Goal: Task Accomplishment & Management: Complete application form

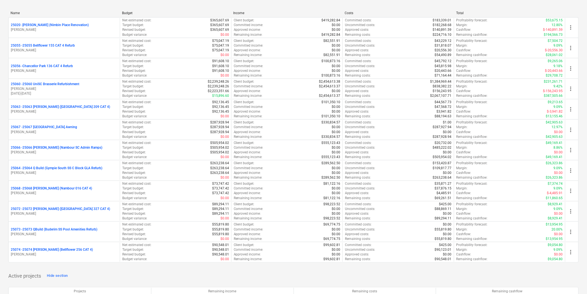
scroll to position [92, 0]
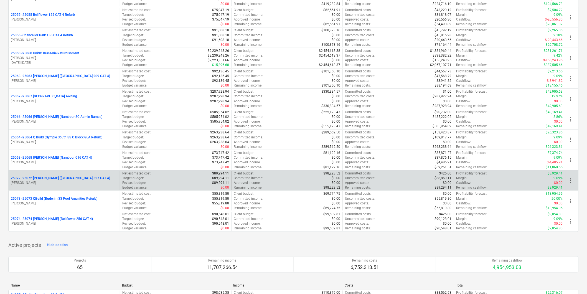
click at [67, 180] on p "25072 - 25072 [PERSON_NAME] ([GEOGRAPHIC_DATA] 327 CAT 4)" at bounding box center [60, 178] width 99 height 5
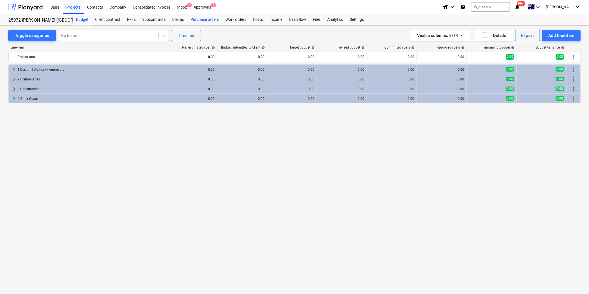
click at [207, 19] on div "Purchase orders" at bounding box center [204, 19] width 35 height 11
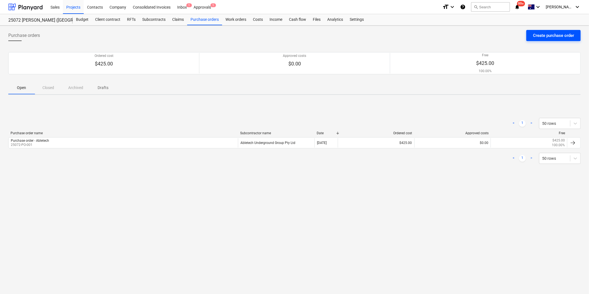
click at [559, 38] on div "Create purchase order" at bounding box center [553, 35] width 41 height 7
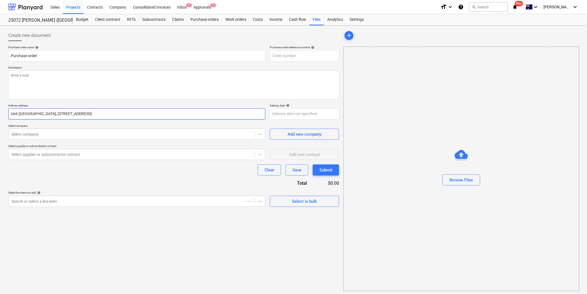
type textarea "x"
type input "25072-PO-002"
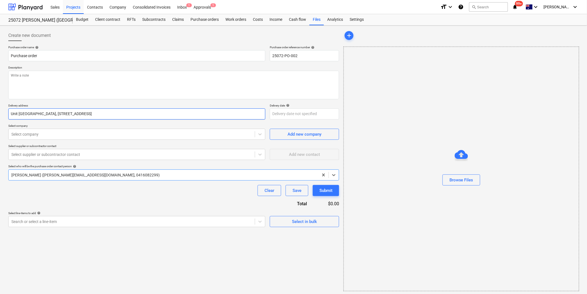
type textarea "x"
drag, startPoint x: 77, startPoint y: 53, endPoint x: 116, endPoint y: 55, distance: 38.8
click at [77, 53] on input "Purchase order" at bounding box center [136, 55] width 257 height 11
type input "Purchase order-"
type textarea "x"
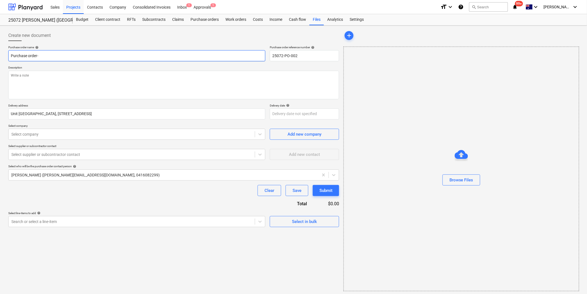
type input "Purchase order-"
type textarea "x"
type input "Purchase order- G"
type textarea "x"
type input "Purchase order- Go"
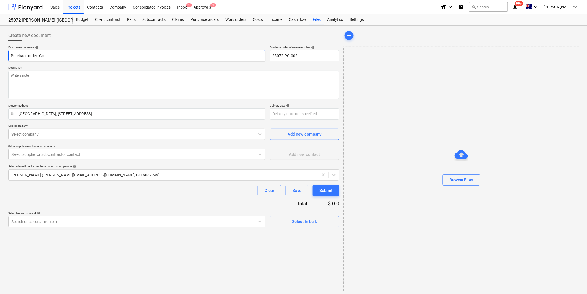
type textarea "x"
type input "Purchase order- Goo"
type textarea "x"
type input "Purchase order- Good"
type textarea "x"
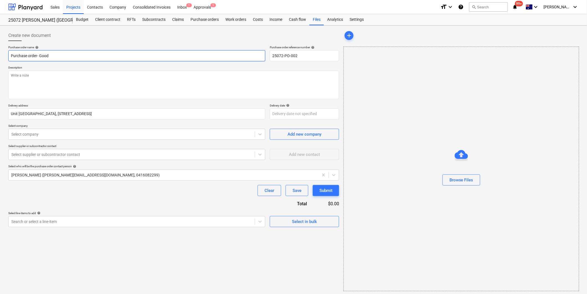
type input "Purchase order- Good"
type textarea "x"
type input "Purchase order- Good G"
type textarea "x"
type input "Purchase order- Good Gu"
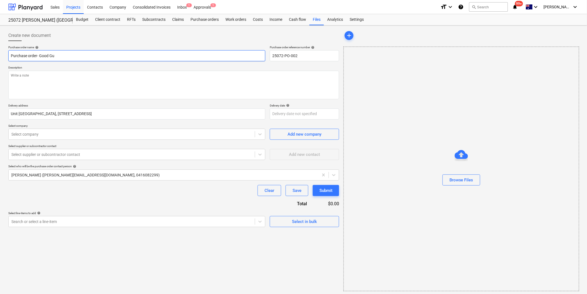
type textarea "x"
type input "Purchase order- Good Guy"
type textarea "x"
type input "Purchase order- Good Guys"
type textarea "x"
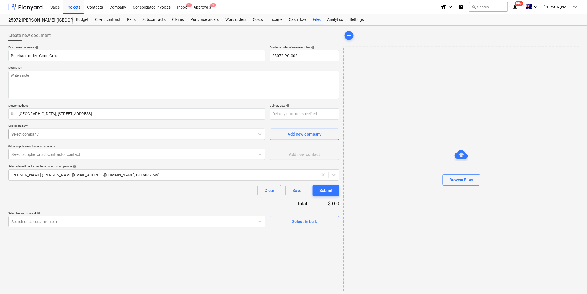
click at [162, 130] on div "Select company" at bounding box center [132, 134] width 246 height 8
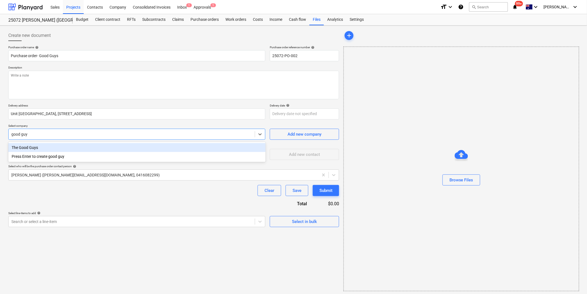
type input "good guys"
click at [79, 147] on div "The Good Guys" at bounding box center [136, 147] width 257 height 9
type textarea "x"
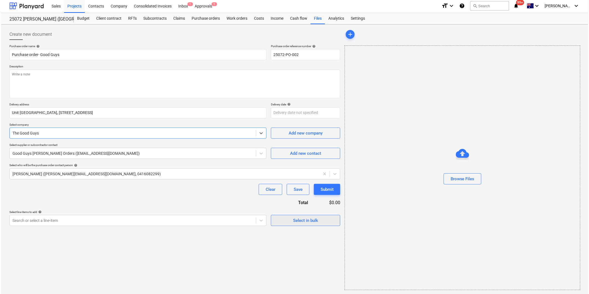
scroll to position [2, 0]
click at [287, 217] on span "Select in bulk" at bounding box center [304, 219] width 55 height 7
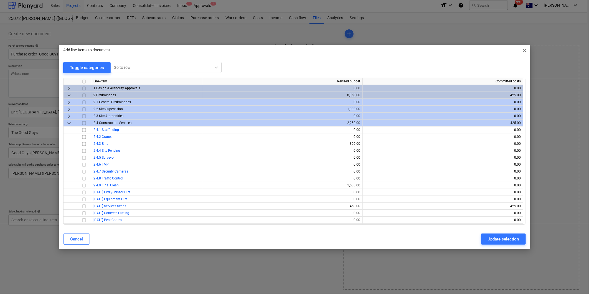
click at [70, 122] on span "keyboard_arrow_down" at bounding box center [69, 123] width 7 height 7
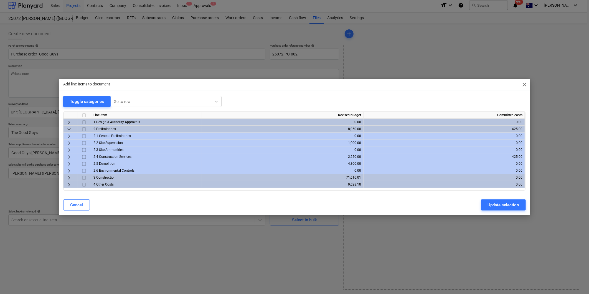
click at [68, 178] on span "keyboard_arrow_right" at bounding box center [69, 177] width 7 height 7
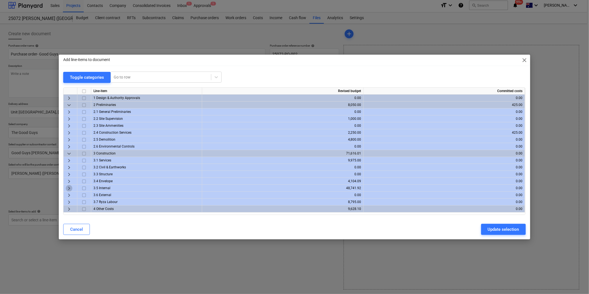
click at [69, 187] on span "keyboard_arrow_right" at bounding box center [69, 188] width 7 height 7
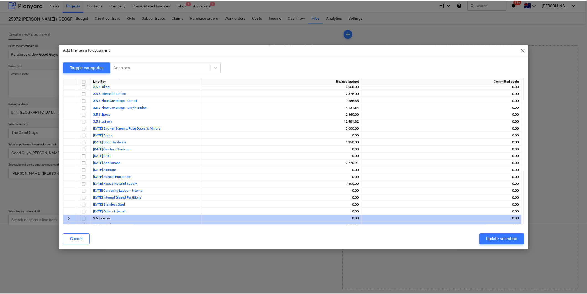
scroll to position [123, 0]
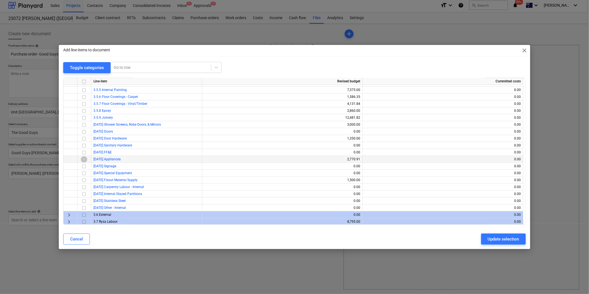
click at [83, 159] on input "checkbox" at bounding box center [84, 159] width 7 height 7
click at [487, 236] on button "Update selection" at bounding box center [503, 238] width 45 height 11
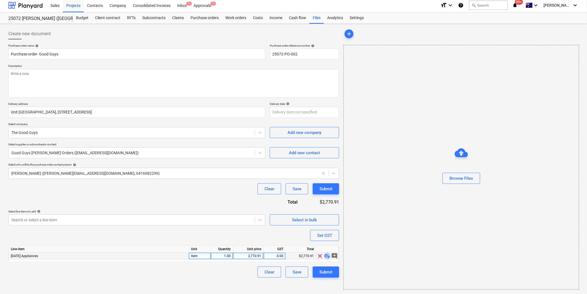
click at [329, 255] on span "playlist_add" at bounding box center [327, 256] width 7 height 7
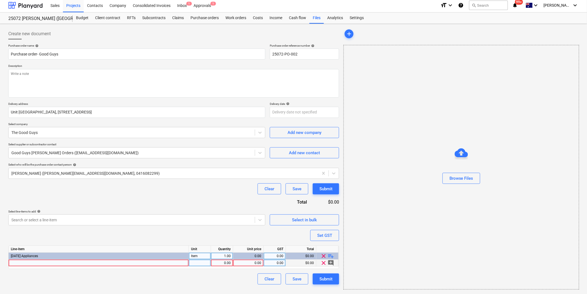
type textarea "x"
click at [59, 264] on div at bounding box center [99, 262] width 180 height 7
click at [57, 264] on input at bounding box center [99, 262] width 180 height 7
type input "[PERSON_NAME] & Paykel CE604LBX2 60cm electric cooktop"
click at [256, 265] on div "0.00" at bounding box center [248, 262] width 26 height 7
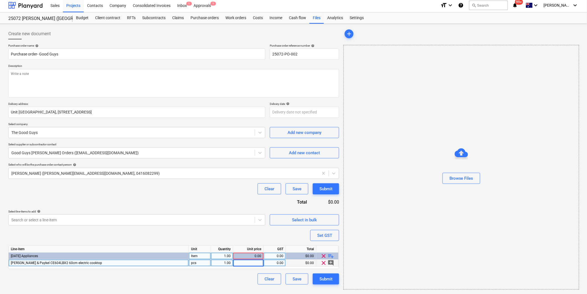
type textarea "x"
type input "487.27273"
type textarea "x"
click at [274, 264] on div "0.00" at bounding box center [274, 262] width 17 height 7
type input "10"
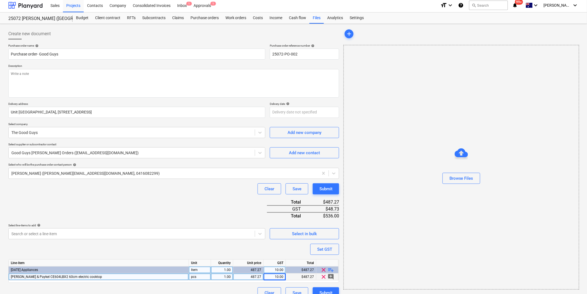
click at [329, 269] on span "playlist_add" at bounding box center [331, 269] width 7 height 7
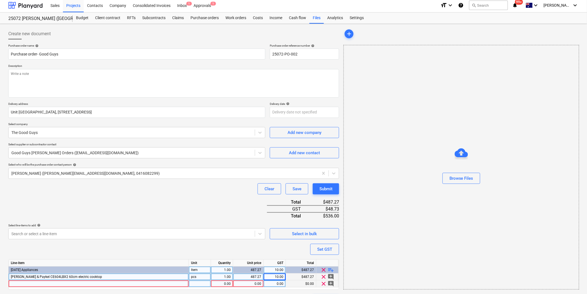
click at [31, 282] on div at bounding box center [99, 283] width 180 height 7
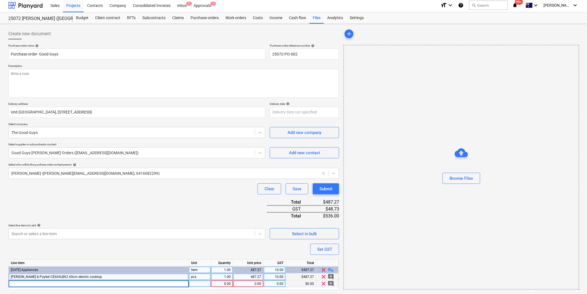
type textarea "x"
type input "[PERSON_NAME] & Paykel OB60SC7LEB1 60cm oven, 7 function, series 5"
click at [254, 284] on div "0.00" at bounding box center [248, 283] width 26 height 7
type textarea "x"
type input "778.1818182"
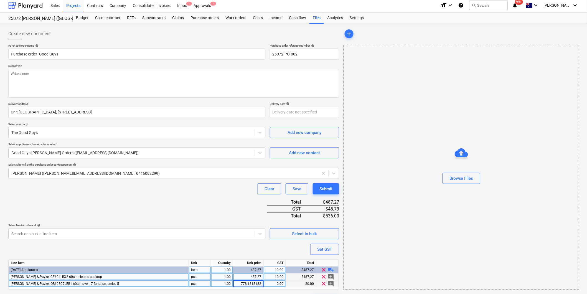
click at [217, 224] on div "Select line-items to add help" at bounding box center [136, 225] width 257 height 4
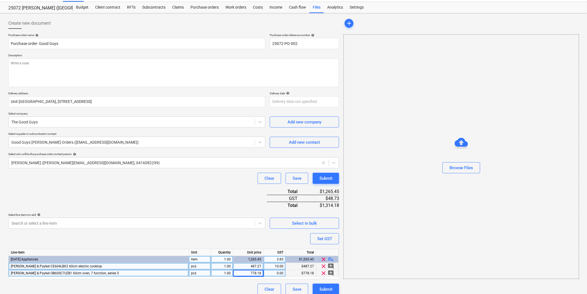
scroll to position [18, 0]
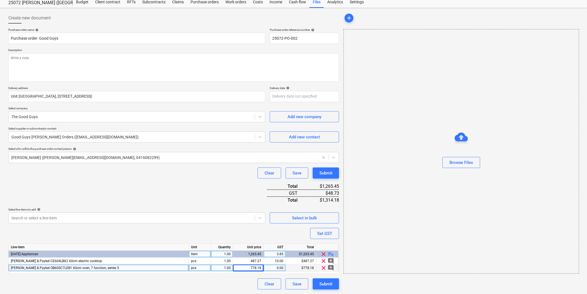
click at [332, 252] on span "playlist_add" at bounding box center [331, 254] width 7 height 7
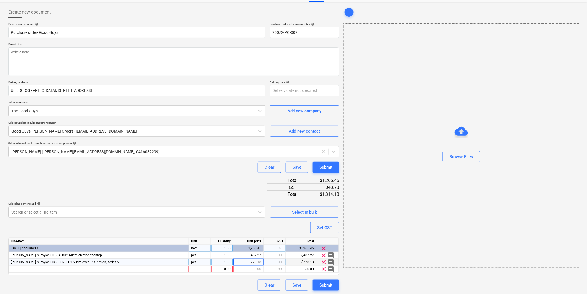
scroll to position [25, 0]
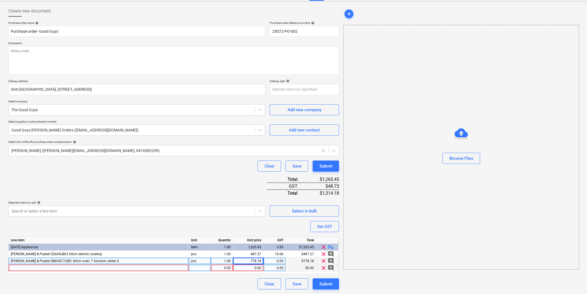
click at [62, 267] on div at bounding box center [99, 267] width 180 height 7
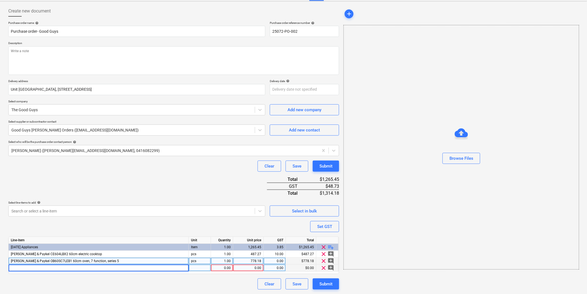
type textarea "x"
type input "[PERSON_NAME] & Paykel HS60LRX4 Wall rangehood, 60cm Telescopic"
click at [240, 269] on div "0.00" at bounding box center [248, 267] width 26 height 7
type textarea "x"
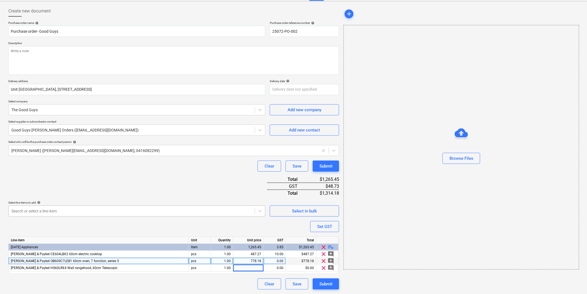
type input "169.0909091"
click at [331, 244] on span "playlist_add" at bounding box center [331, 247] width 7 height 7
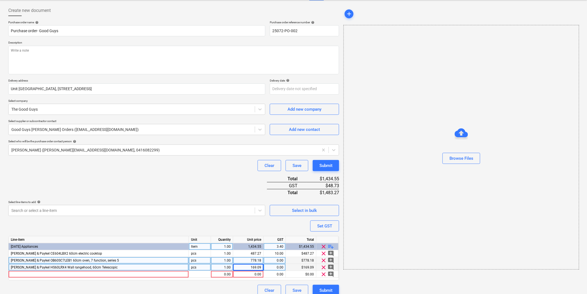
click at [140, 269] on div "[PERSON_NAME] & Paykel HS60LRX4 Wall rangehood, 60cm Telescopic" at bounding box center [99, 267] width 180 height 7
click at [137, 273] on div at bounding box center [99, 274] width 180 height 7
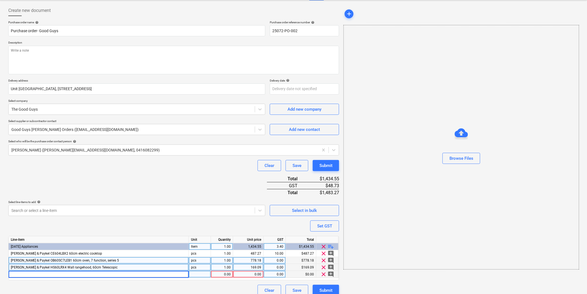
type textarea "x"
type input "[PERSON_NAME] & Paykel DD60ST4NX9 Series 9, Contemporary Tall Single DishDrawer…"
click at [247, 275] on div "0.00" at bounding box center [248, 274] width 26 height 7
type textarea "x"
type input "1286.363636"
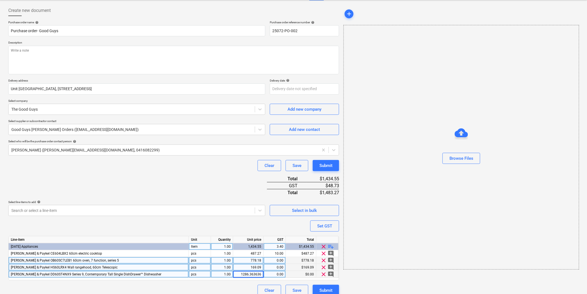
type textarea "x"
click at [205, 190] on div "Purchase order name help Purchase order- Good Guys Purchase order reference num…" at bounding box center [173, 158] width 331 height 275
click at [325, 225] on div "Set GST" at bounding box center [324, 225] width 15 height 7
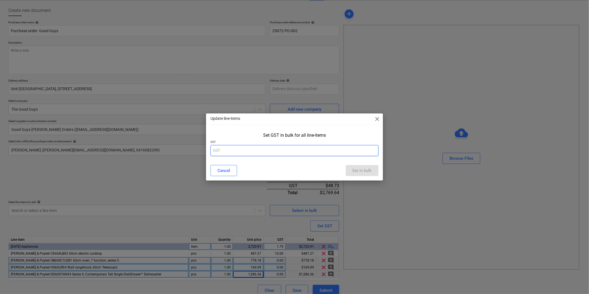
click at [226, 154] on input "text" at bounding box center [294, 150] width 168 height 11
type input "10"
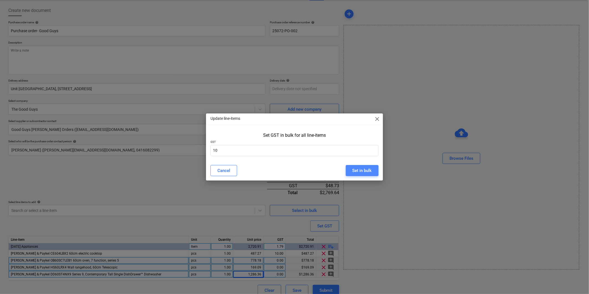
click at [359, 168] on div "Set in bulk" at bounding box center [361, 170] width 19 height 7
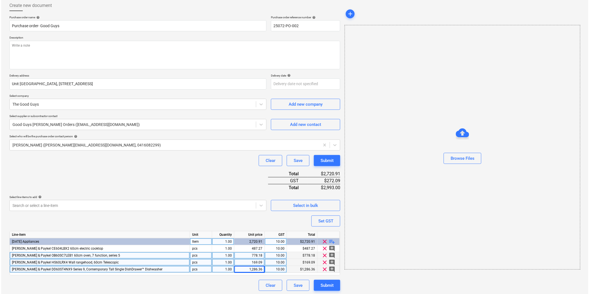
scroll to position [32, 0]
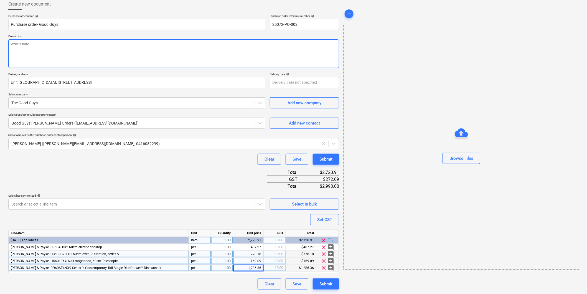
click at [33, 43] on textarea at bounding box center [173, 53] width 331 height 29
type textarea "x"
type textarea "P"
type textarea "x"
type textarea "Pa"
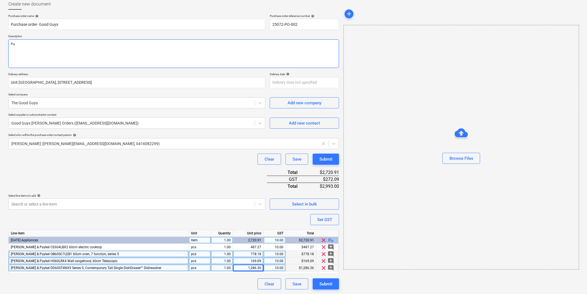
type textarea "x"
type textarea "Pay"
type textarea "x"
type textarea "Paym"
type textarea "x"
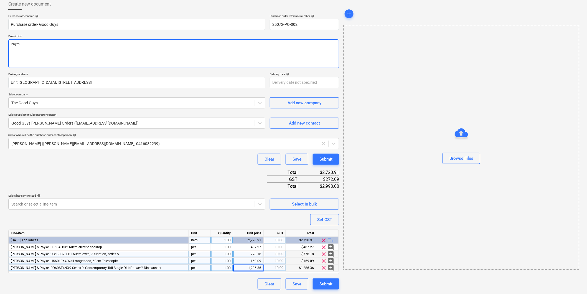
type textarea "Payme"
type textarea "x"
type textarea "Paymen"
type textarea "x"
type textarea "Payment"
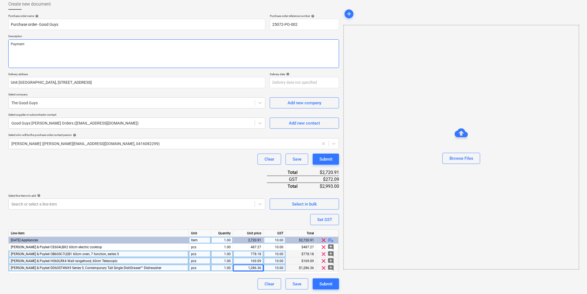
type textarea "x"
type textarea "Payment"
type textarea "x"
type textarea "Payment T"
type textarea "x"
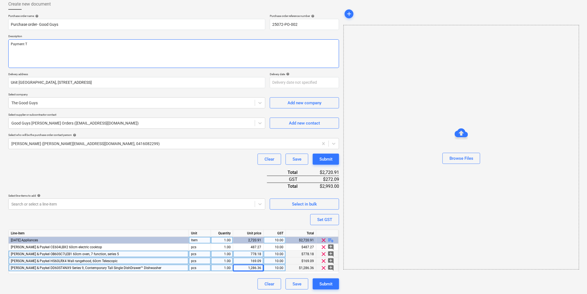
type textarea "Payment Te"
type textarea "x"
type textarea "Payment Ter"
type textarea "x"
type textarea "Payment Term"
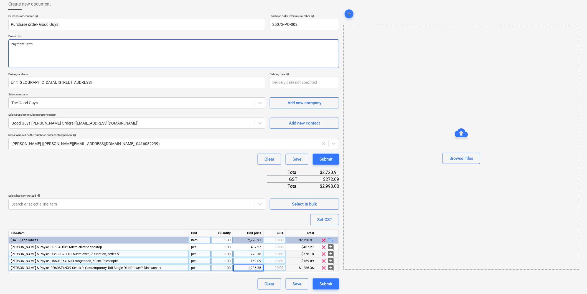
type textarea "x"
type textarea "Payment Terms"
type textarea "x"
type textarea "Payment Terms:"
type textarea "x"
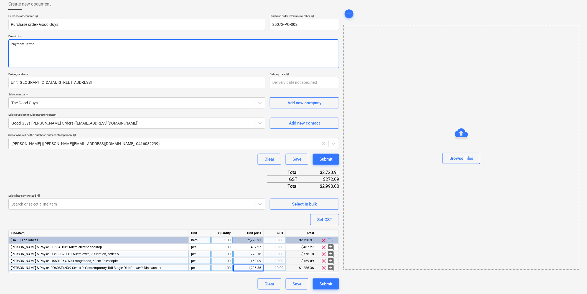
type textarea "Payment Terms:"
type textarea "x"
type textarea "Payment Terms: a"
type textarea "x"
type textarea "Payment Terms: as"
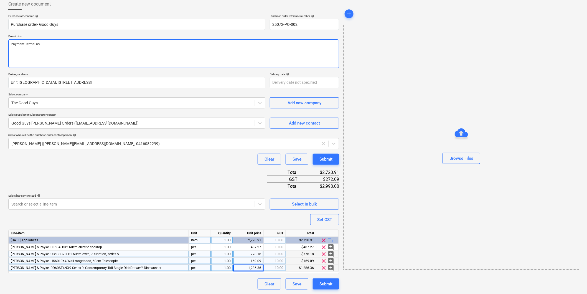
type textarea "x"
type textarea "Payment Terms: as"
type textarea "x"
type textarea "Payment Terms: as p"
type textarea "x"
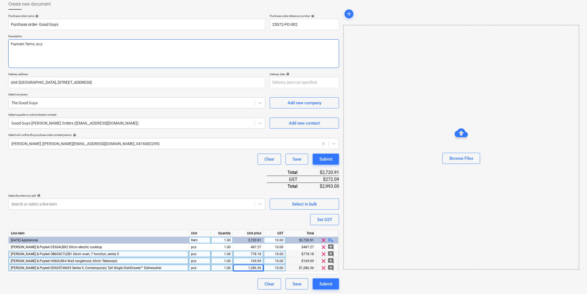
type textarea "Payment Terms: as pe"
type textarea "x"
type textarea "Payment Terms: as per"
type textarea "x"
type textarea "Payment Terms: as per"
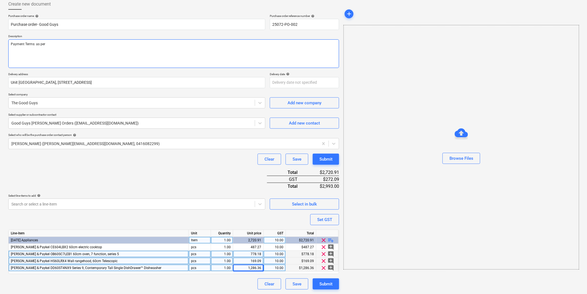
type textarea "x"
type textarea "Payment Terms: as per a"
type textarea "x"
type textarea "Payment Terms: as per ac"
type textarea "x"
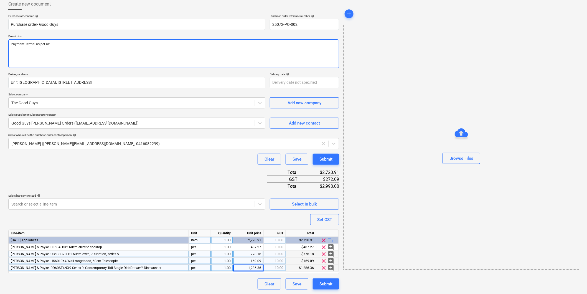
type textarea "Payment Terms: as per acc"
type textarea "x"
type textarea "Payment Terms: as per acco"
type textarea "x"
type textarea "Payment Terms: as per accou"
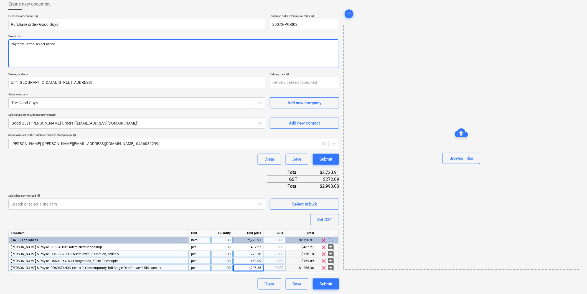
type textarea "x"
type textarea "Payment Terms: as per accoun"
type textarea "x"
type textarea "Payment Terms: as per account"
click at [319, 285] on div "Submit" at bounding box center [325, 283] width 13 height 7
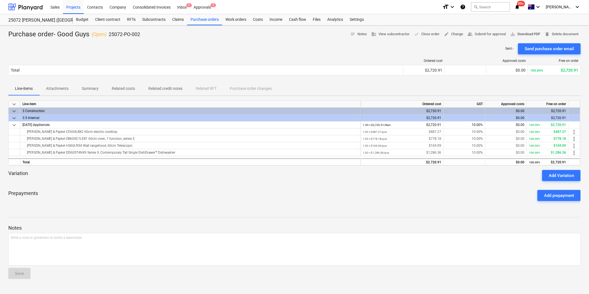
click at [529, 35] on span "save_alt Download PDF" at bounding box center [525, 34] width 30 height 6
click at [75, 6] on div "Projects" at bounding box center [73, 7] width 21 height 14
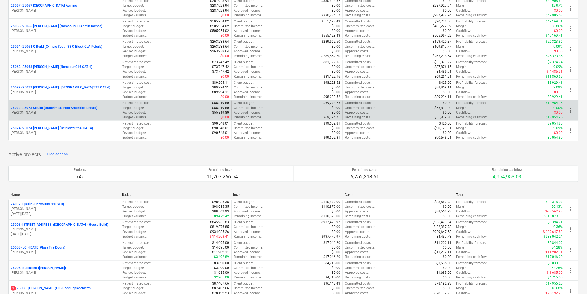
scroll to position [185, 0]
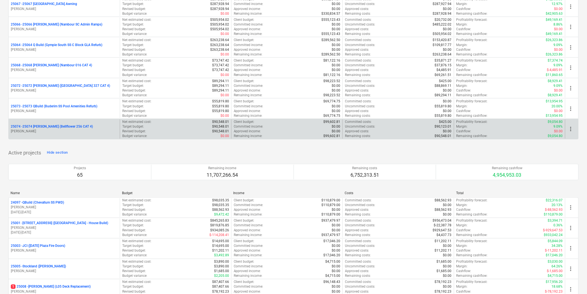
click at [55, 127] on p "25074 - 25074 [PERSON_NAME] (Bellflower 256 CAT 4)" at bounding box center [52, 126] width 82 height 5
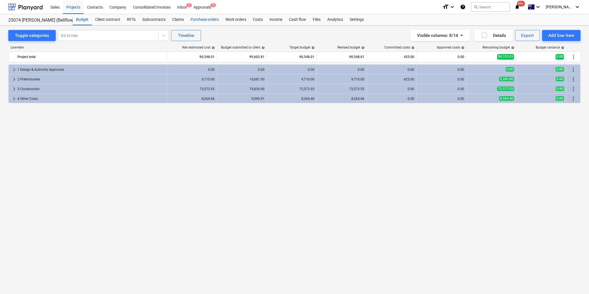
click at [206, 17] on div "Purchase orders" at bounding box center [204, 19] width 35 height 11
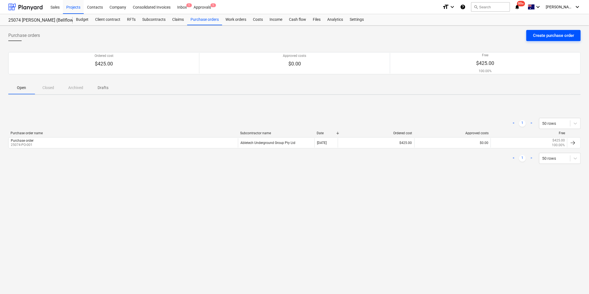
click at [569, 40] on button "Create purchase order" at bounding box center [553, 35] width 54 height 11
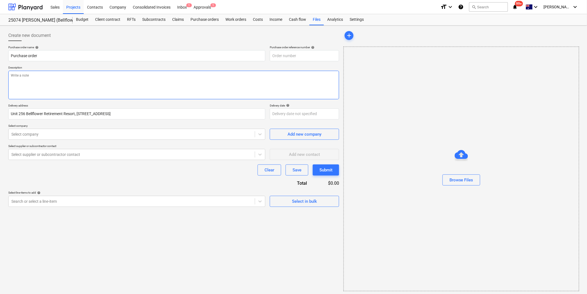
type textarea "x"
type input "25074-PO-002"
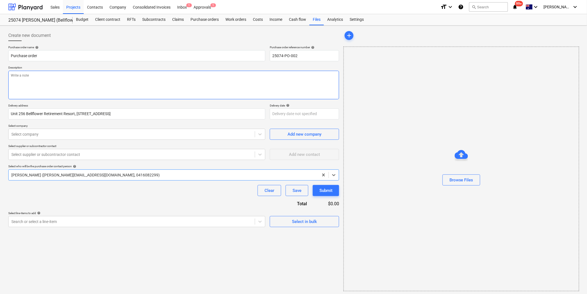
click at [40, 75] on textarea at bounding box center [173, 85] width 331 height 29
type textarea "x"
type textarea "P"
type textarea "x"
type textarea "Pa"
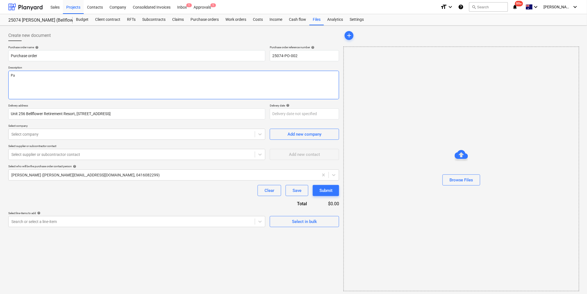
type textarea "x"
type textarea "Pay"
type textarea "x"
type textarea "Paym"
type textarea "x"
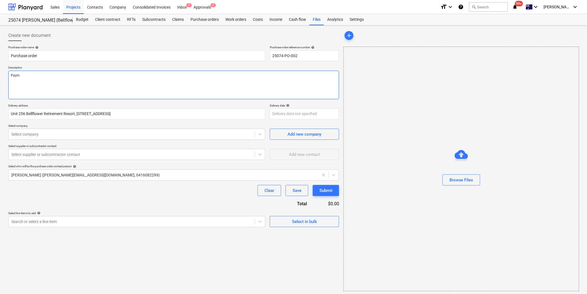
type textarea "Payme"
type textarea "x"
type textarea "Paymen"
type textarea "x"
type textarea "Payment"
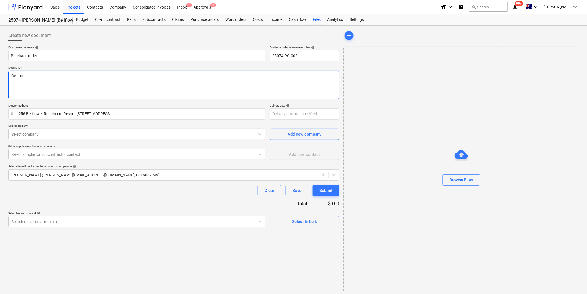
type textarea "x"
type textarea "Payment T"
type textarea "x"
type textarea "Payment Te"
type textarea "x"
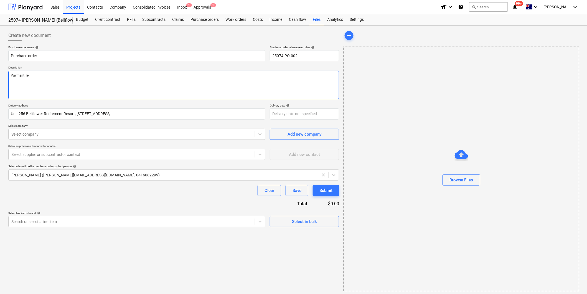
type textarea "Payment Ter"
type textarea "x"
type textarea "Payment Term"
type textarea "x"
type textarea "Payment Terms"
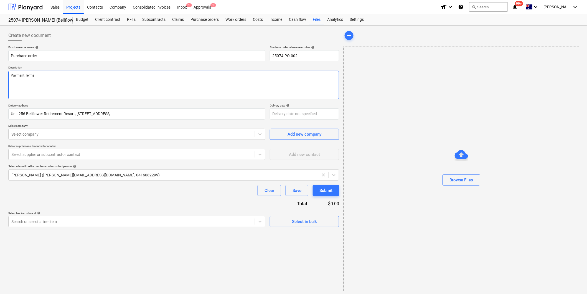
type textarea "x"
type textarea "Payment Terms:"
type textarea "x"
type textarea "Payment Terms:"
type textarea "x"
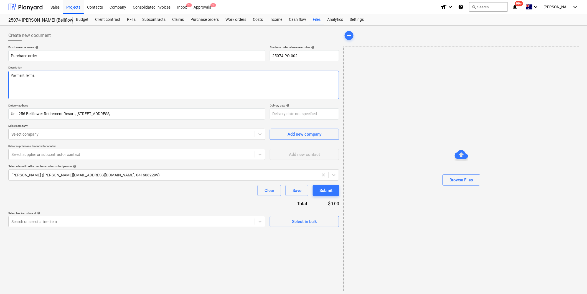
type textarea "Payment Terms: a"
type textarea "x"
type textarea "Payment Terms: as"
type textarea "x"
type textarea "Payment Terms: as"
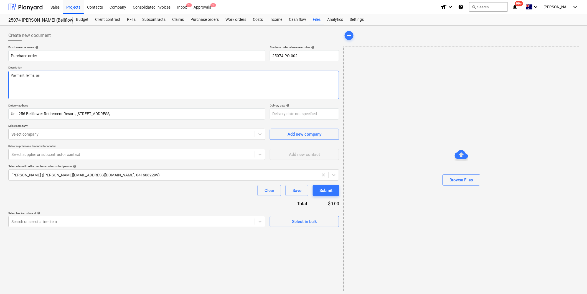
type textarea "x"
type textarea "Payment Terms: as p"
type textarea "x"
type textarea "Payment Terms: as pe"
type textarea "x"
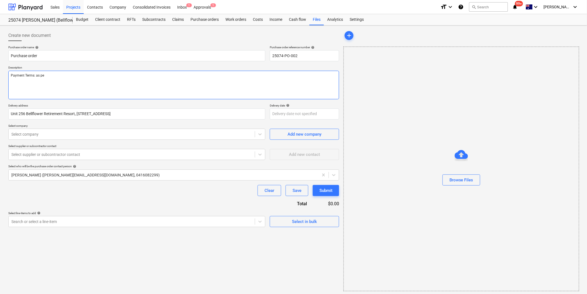
type textarea "Payment Terms: as per"
type textarea "x"
type textarea "Payment Terms: as per"
type textarea "x"
type textarea "Payment Terms: as per a"
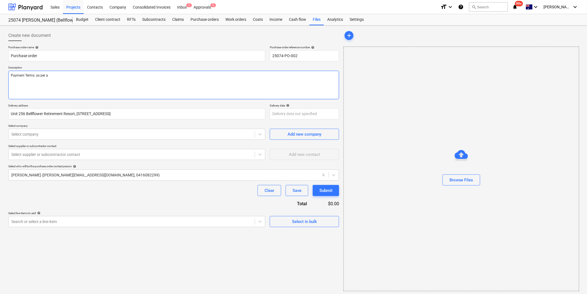
type textarea "x"
type textarea "Payment Terms: as per ac"
type textarea "x"
type textarea "Payment Terms: as per acc"
type textarea "x"
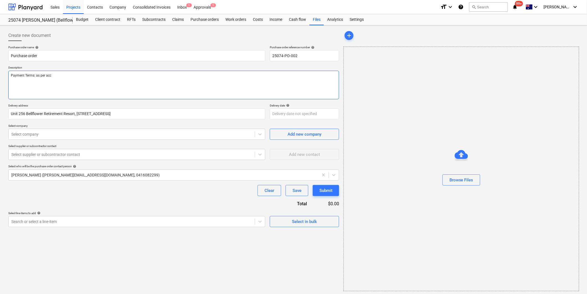
type textarea "Payment Terms: as per acco"
type textarea "x"
type textarea "Payment Terms: as per accou"
type textarea "x"
type textarea "Payment Terms: as per accoun"
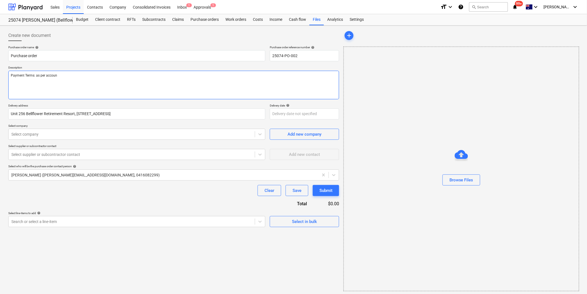
type textarea "x"
type textarea "Payment Terms: as per account"
click at [134, 56] on input "Purchase order" at bounding box center [136, 55] width 257 height 11
type textarea "x"
type input "Purchase order"
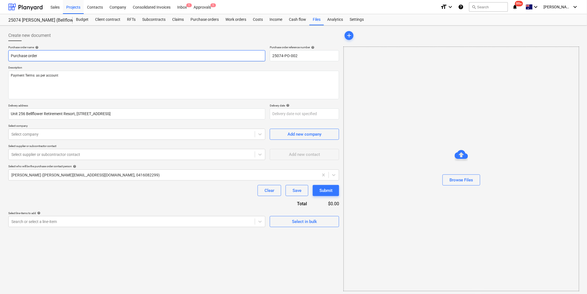
type textarea "x"
type input "Purchase order -"
type textarea "x"
type input "Purchase order -"
type textarea "x"
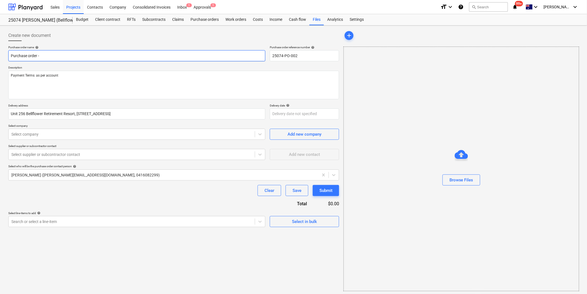
type input "Purchase order - G"
type textarea "x"
type input "Purchase order - Go"
type textarea "x"
type input "Purchase order - Goo"
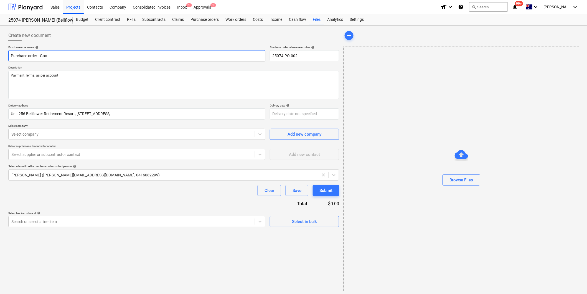
type textarea "x"
type input "Purchase order - Good"
type textarea "x"
type input "Purchase order - Good"
type textarea "x"
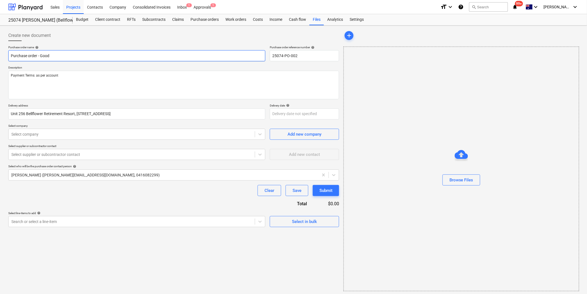
type input "Purchase order - Good G"
type textarea "x"
type input "Purchase order - Good Gu"
type textarea "x"
type input "Purchase order - Good Guy"
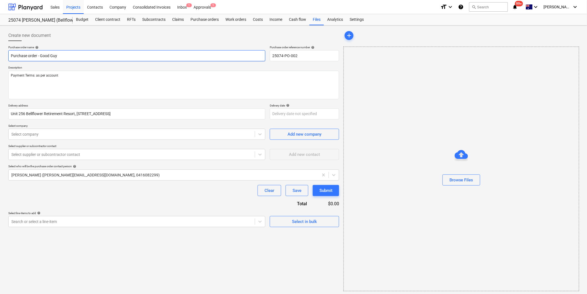
type textarea "x"
type input "Purchase order - Good Guys"
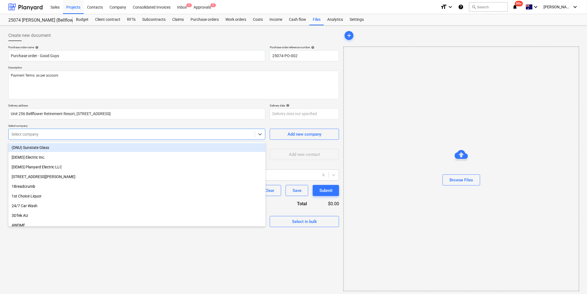
type textarea "x"
click at [83, 134] on div at bounding box center [131, 134] width 241 height 6
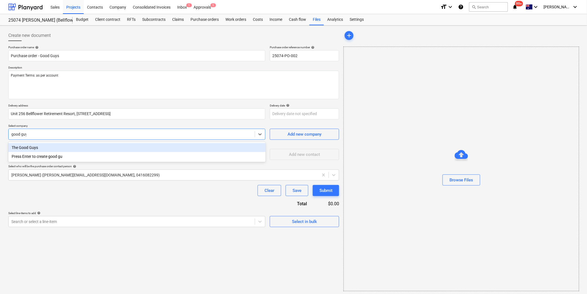
type input "good guys"
click at [39, 148] on div "The Good Guys" at bounding box center [136, 147] width 257 height 9
type textarea "x"
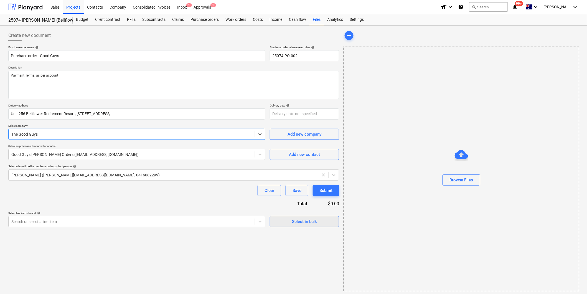
click at [304, 222] on div "Select in bulk" at bounding box center [304, 221] width 25 height 7
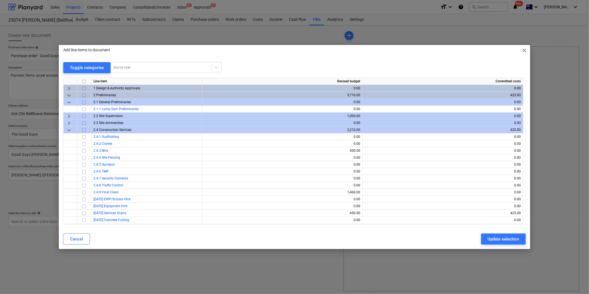
click at [70, 128] on span "keyboard_arrow_down" at bounding box center [69, 130] width 7 height 7
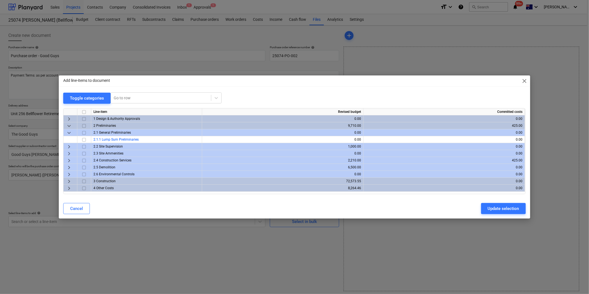
click at [68, 180] on span "keyboard_arrow_right" at bounding box center [69, 181] width 7 height 7
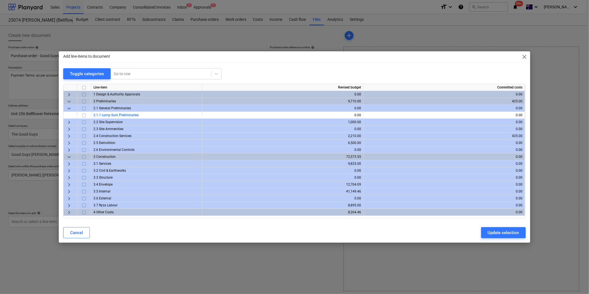
click at [67, 192] on span "keyboard_arrow_right" at bounding box center [69, 191] width 7 height 7
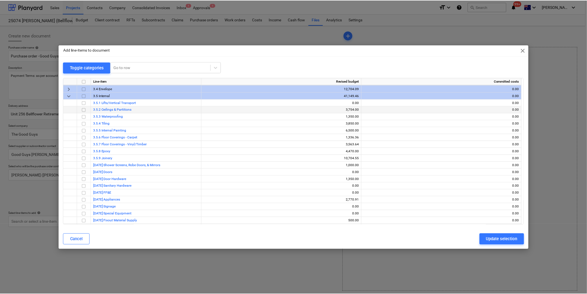
scroll to position [138, 0]
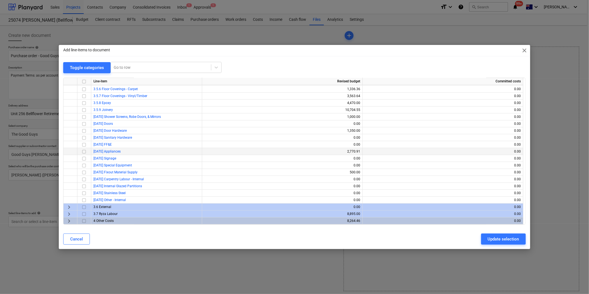
click at [84, 151] on input "checkbox" at bounding box center [84, 151] width 7 height 7
click at [507, 239] on div "Update selection" at bounding box center [503, 238] width 31 height 7
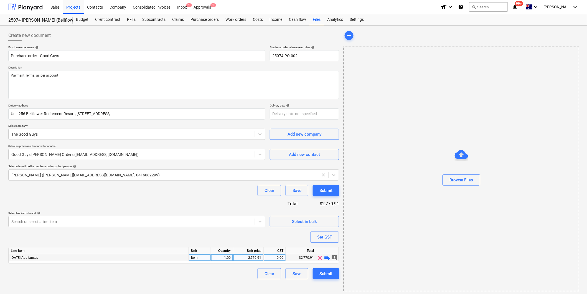
scroll to position [2, 0]
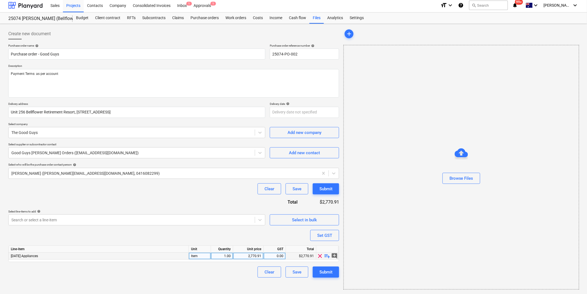
click at [329, 255] on span "playlist_add" at bounding box center [327, 256] width 7 height 7
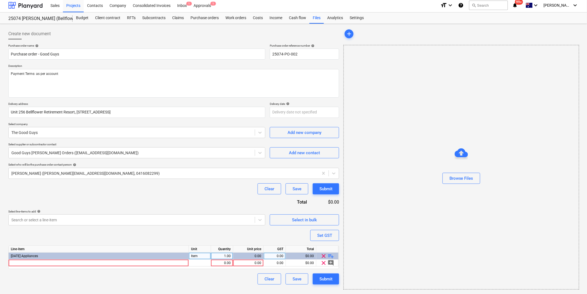
click at [104, 272] on div "Purchase order name help Purchase order - Good Guys Purchase order reference nu…" at bounding box center [173, 164] width 331 height 241
type textarea "x"
click at [107, 264] on div at bounding box center [99, 262] width 180 height 7
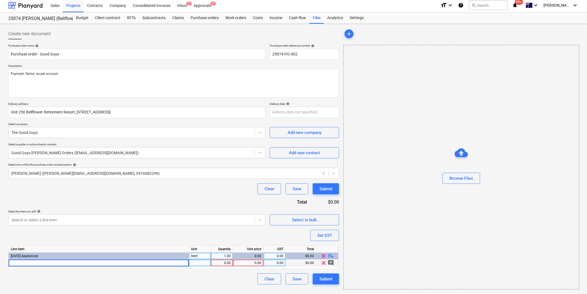
type input "[PERSON_NAME] & Paykel CE604LBX2 60cm electric cooktop"
type textarea "x"
click at [253, 264] on div "0.00" at bounding box center [248, 262] width 26 height 7
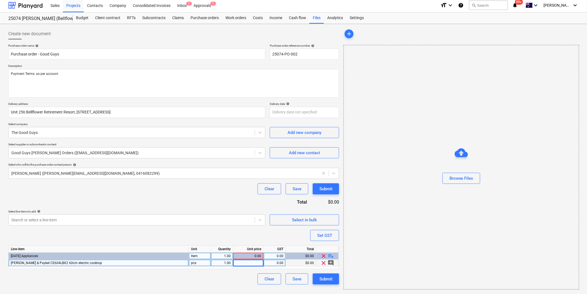
click at [253, 264] on input at bounding box center [248, 262] width 30 height 7
type input "487.2727273"
click at [333, 255] on span "playlist_add" at bounding box center [331, 256] width 7 height 7
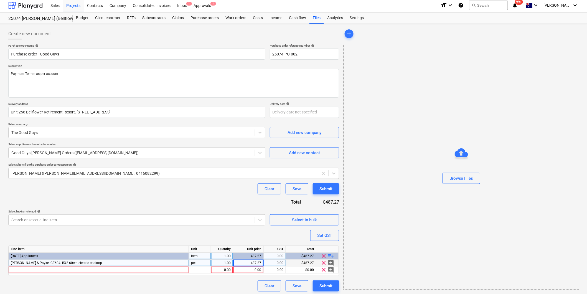
click at [333, 255] on span "playlist_add" at bounding box center [331, 256] width 7 height 7
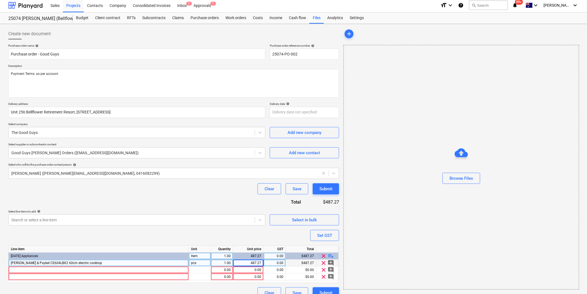
click at [333, 255] on span "playlist_add" at bounding box center [331, 256] width 7 height 7
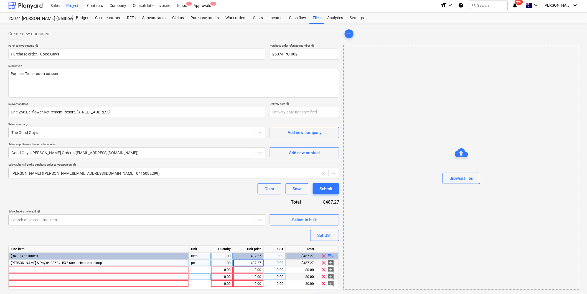
click at [52, 277] on div at bounding box center [99, 276] width 180 height 7
type textarea "x"
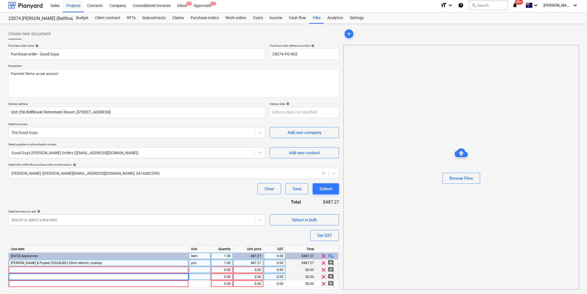
click at [59, 269] on div at bounding box center [99, 269] width 180 height 7
type input "[PERSON_NAME] & Paykel OB60SC7LEB1 60cm oven, 7 function, series 5"
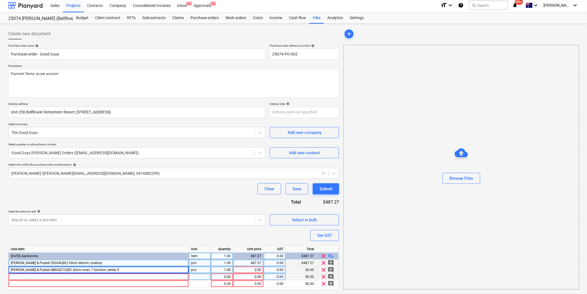
type textarea "x"
click at [54, 279] on div at bounding box center [99, 276] width 180 height 7
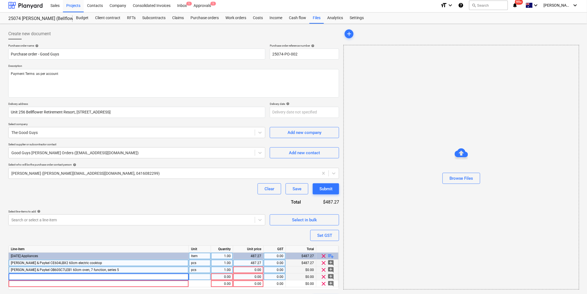
type input "[PERSON_NAME] & Paykel HS60LRX4 Wall rangehood, 60cm Telescopic"
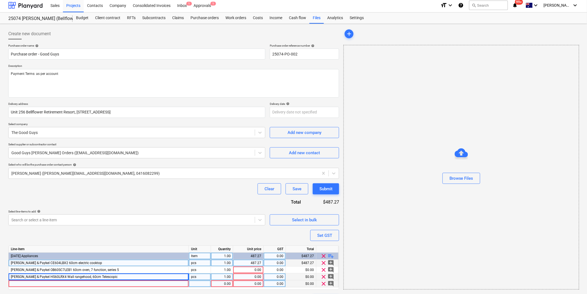
click at [118, 284] on div at bounding box center [99, 283] width 180 height 7
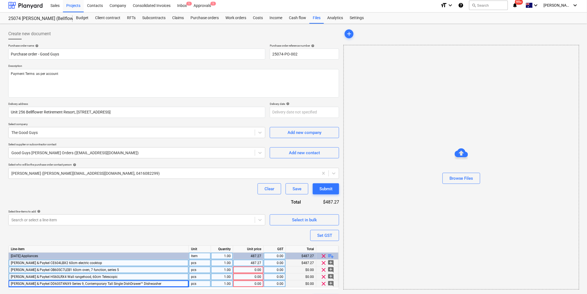
click at [247, 269] on div "0.00" at bounding box center [248, 269] width 26 height 7
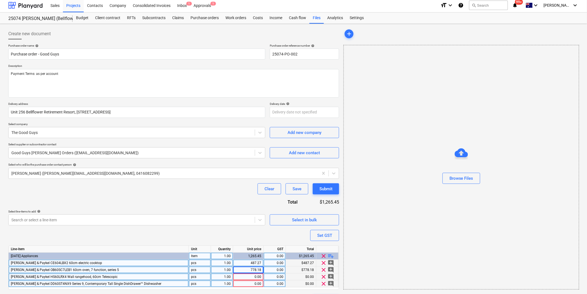
click at [248, 278] on div "0.00" at bounding box center [248, 276] width 26 height 7
click at [248, 286] on div "0.00" at bounding box center [248, 283] width 26 height 7
click at [220, 232] on div "Purchase order name help Purchase order - Good Guys Purchase order reference nu…" at bounding box center [173, 174] width 331 height 261
click at [320, 233] on div "Set GST" at bounding box center [324, 235] width 15 height 7
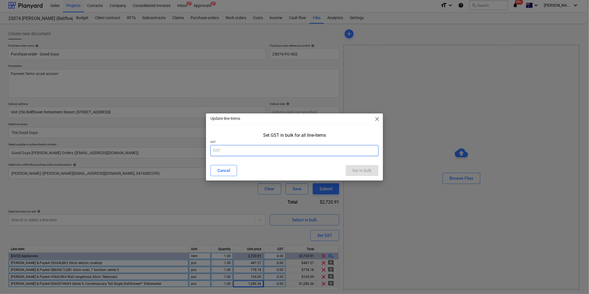
click at [222, 151] on input "text" at bounding box center [294, 150] width 168 height 11
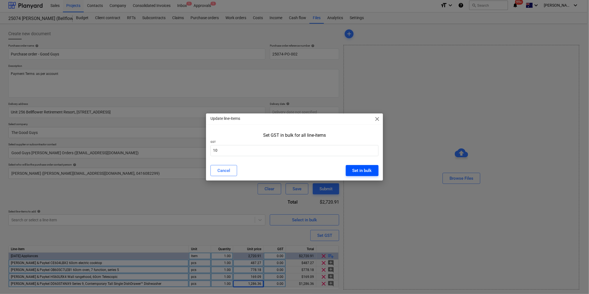
click at [358, 171] on div "Set in bulk" at bounding box center [361, 170] width 19 height 7
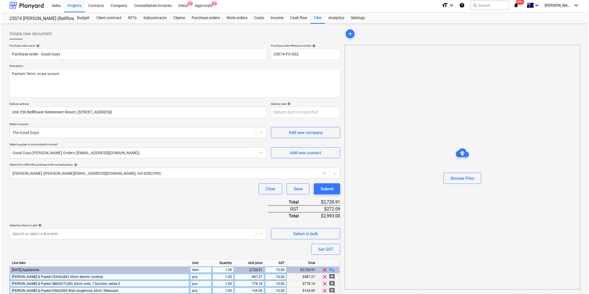
scroll to position [32, 0]
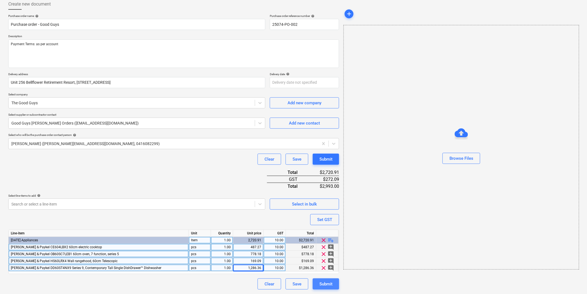
click at [325, 284] on div "Submit" at bounding box center [325, 283] width 13 height 7
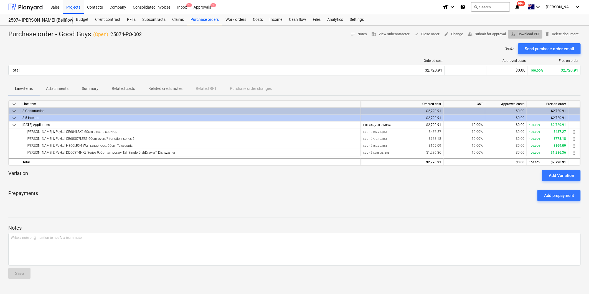
click at [523, 35] on span "save_alt Download PDF" at bounding box center [525, 34] width 30 height 6
